Goal: Find contact information: Find contact information

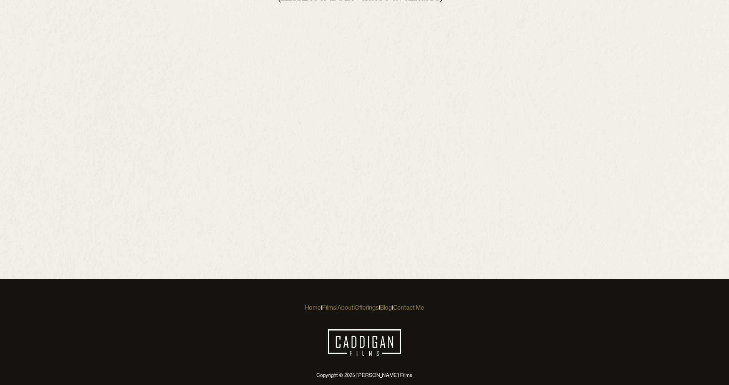
scroll to position [3088, 0]
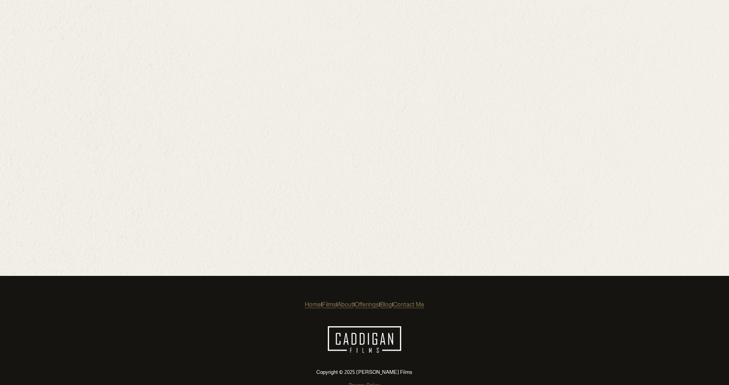
click at [357, 300] on link "Offerings" at bounding box center [367, 304] width 24 height 9
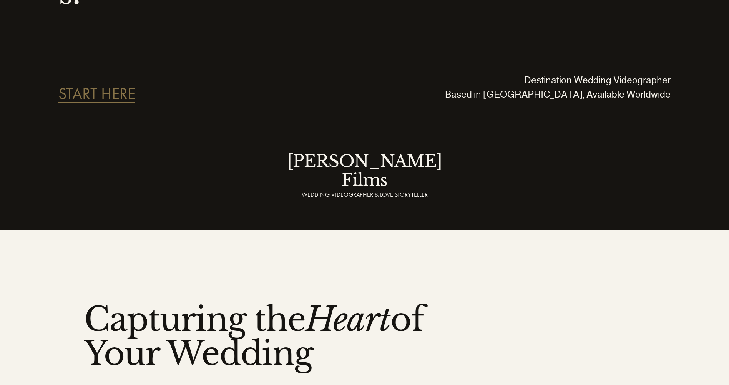
scroll to position [231, 0]
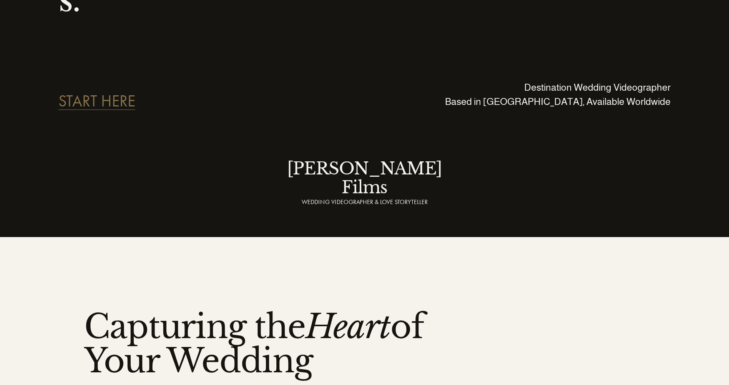
click at [102, 93] on link "START HERE" at bounding box center [96, 101] width 77 height 16
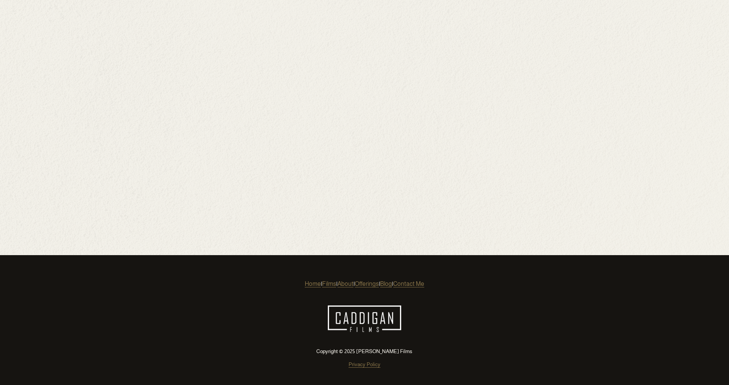
scroll to position [561, 0]
